Goal: Find specific page/section: Find specific page/section

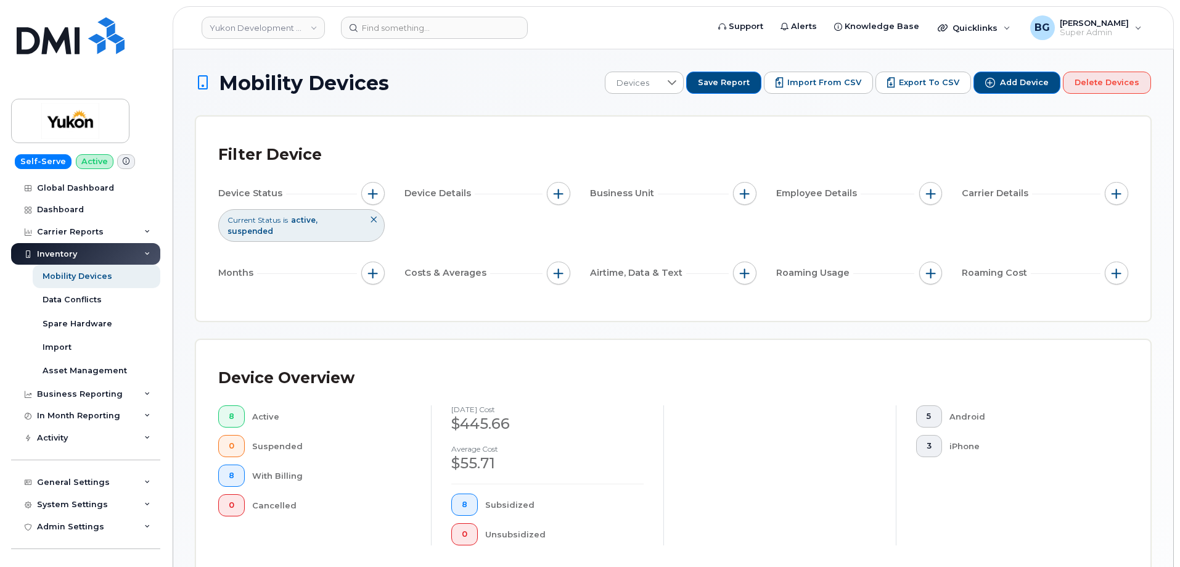
scroll to position [553, 0]
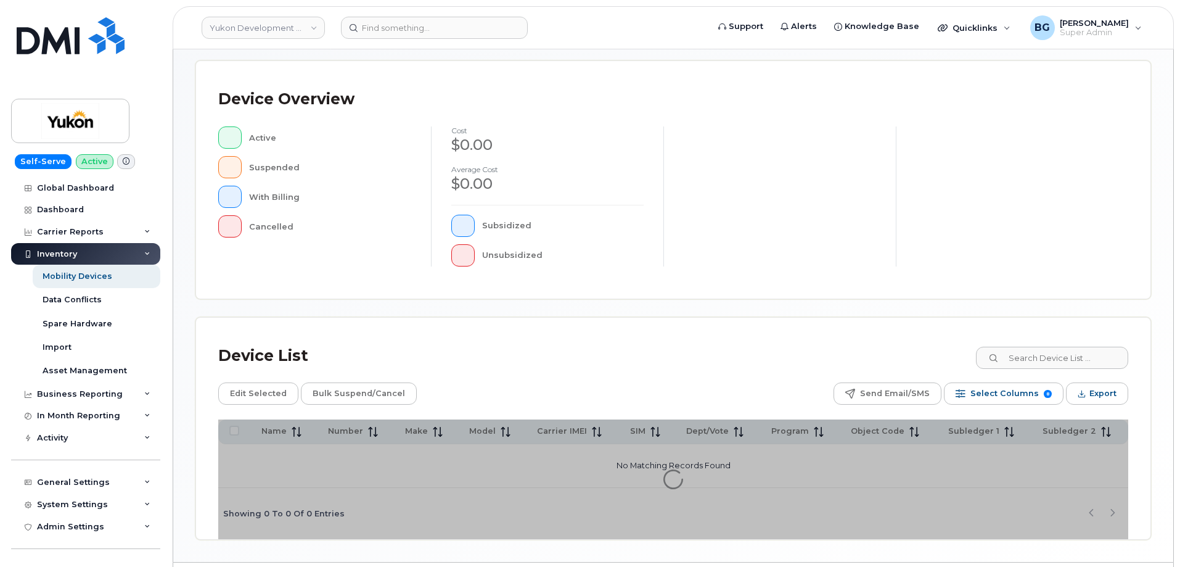
scroll to position [281, 0]
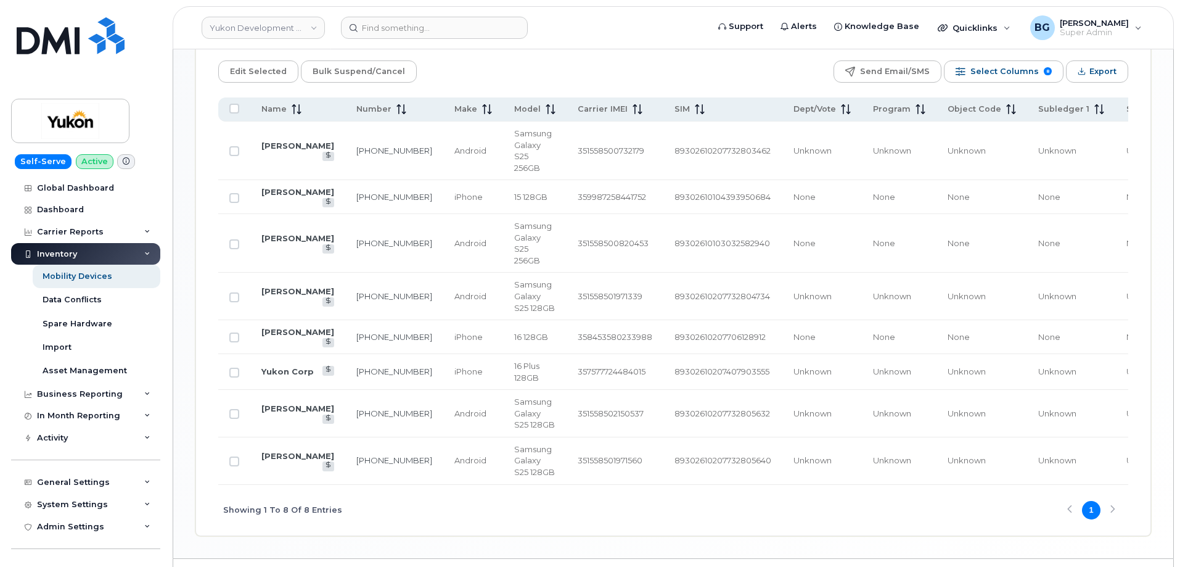
scroll to position [610, 0]
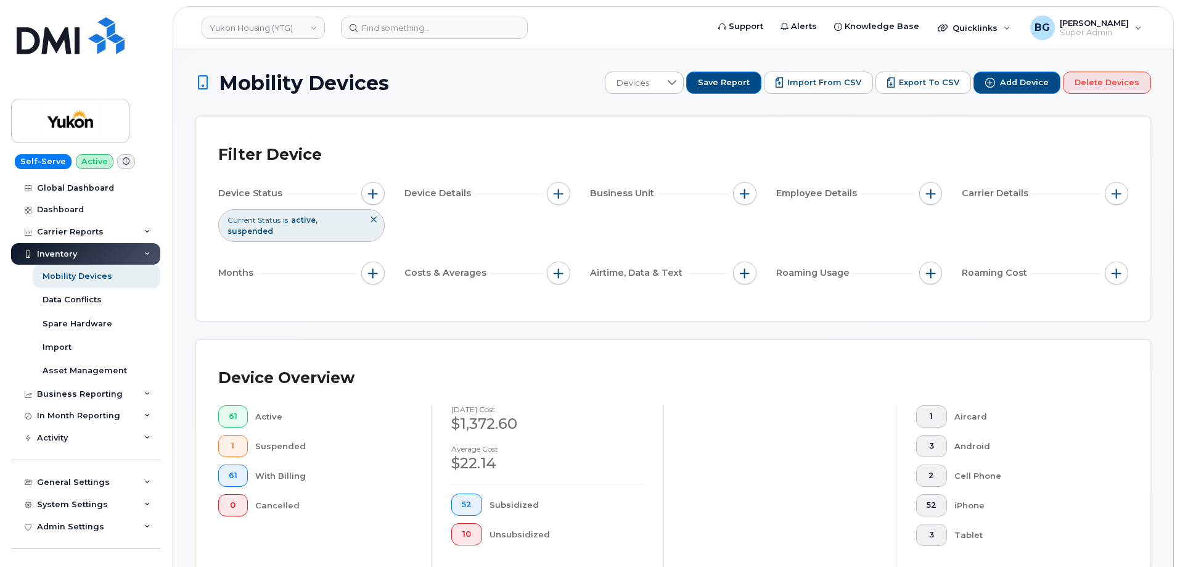
scroll to position [528, 0]
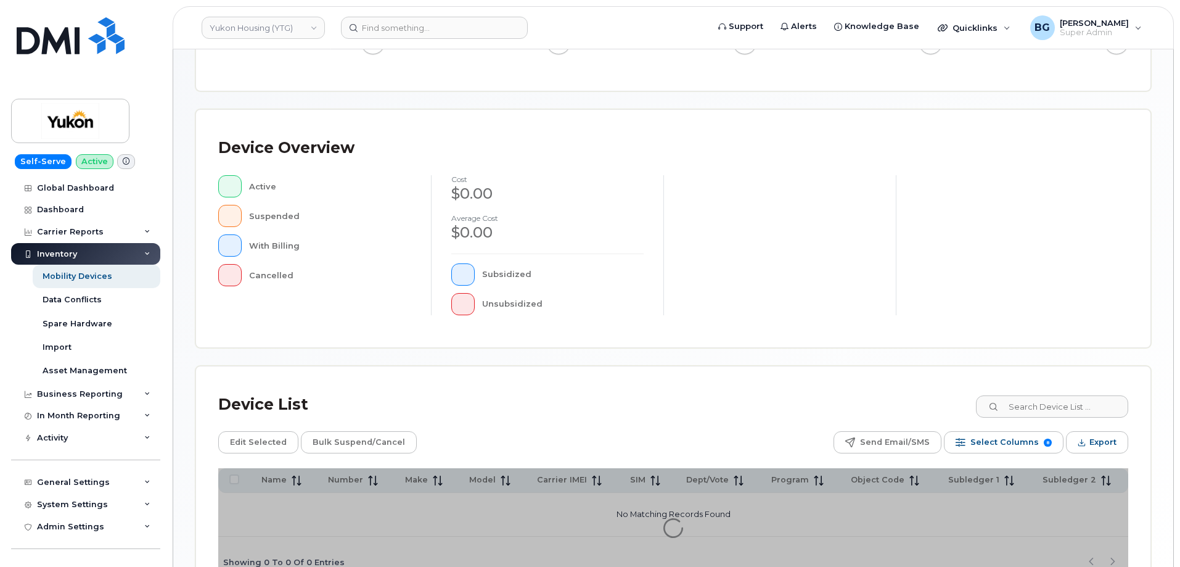
scroll to position [205, 0]
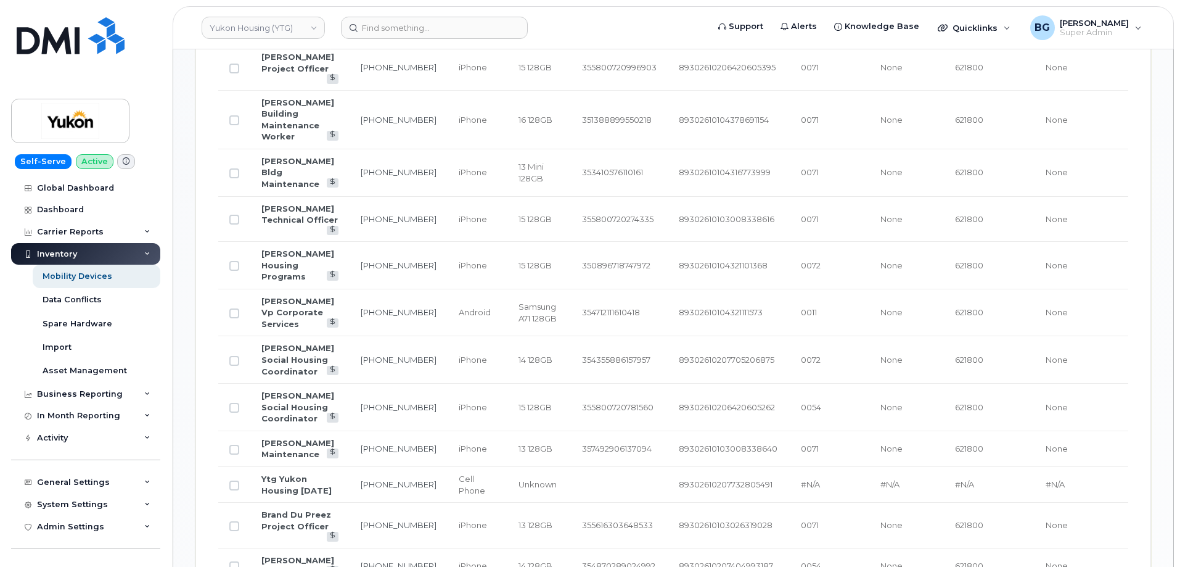
scroll to position [1433, 0]
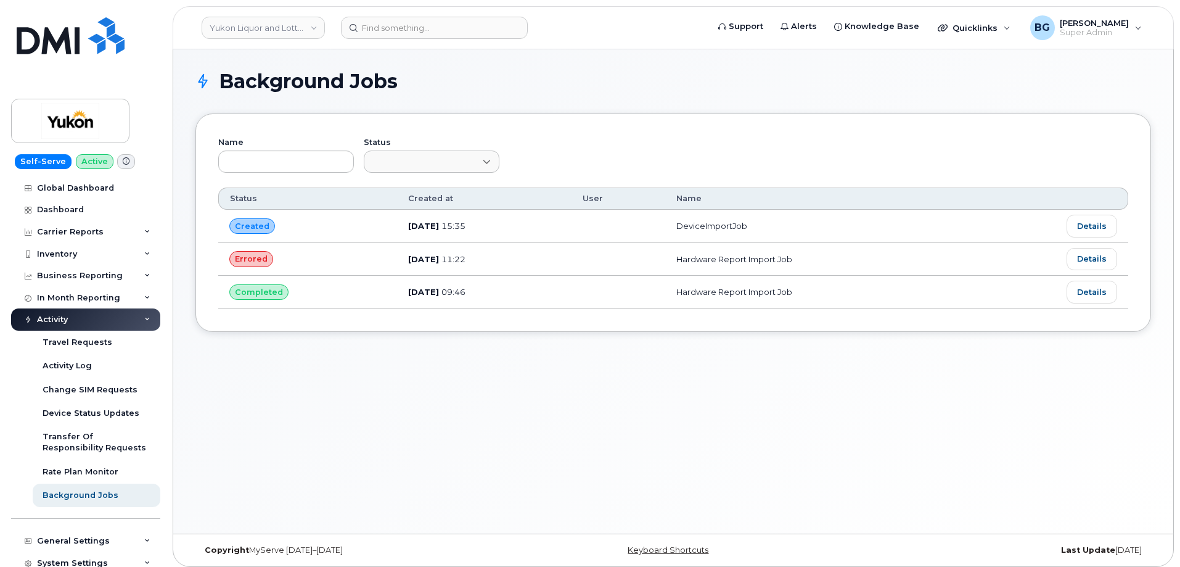
scroll to position [123, 0]
click at [49, 251] on div "Inventory" at bounding box center [57, 254] width 40 height 10
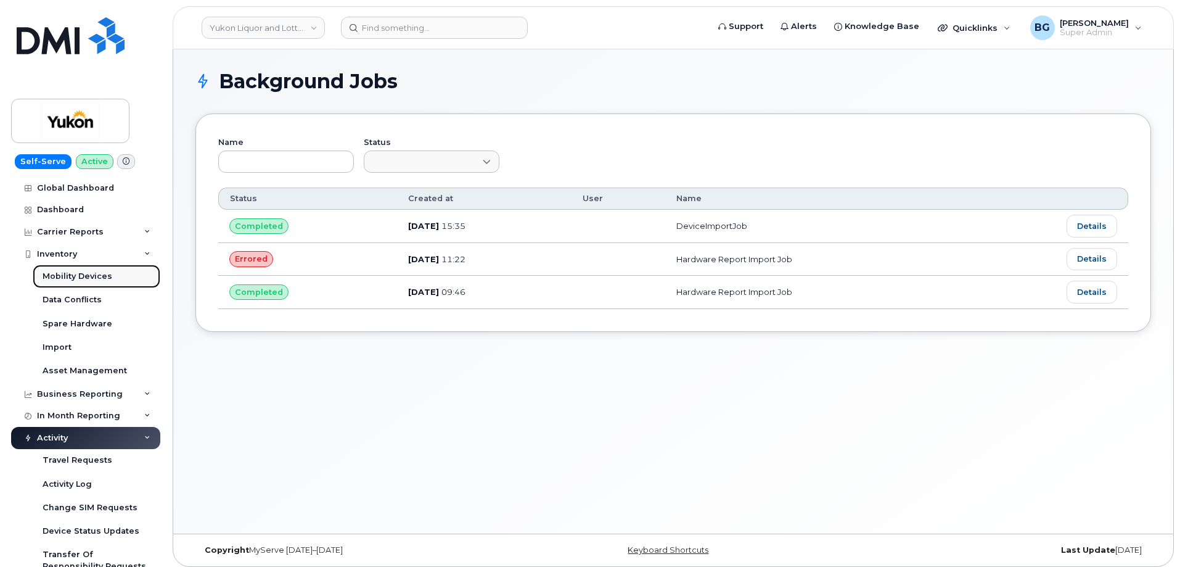
click at [49, 271] on div "Mobility Devices" at bounding box center [78, 276] width 70 height 11
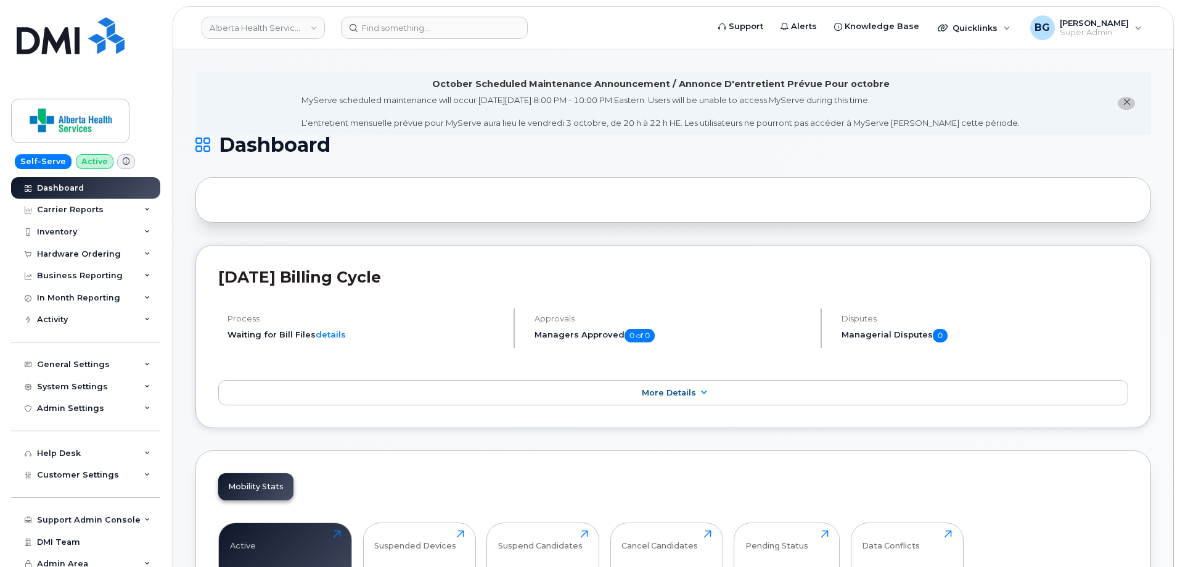
scroll to position [699, 0]
